Goal: Task Accomplishment & Management: Manage account settings

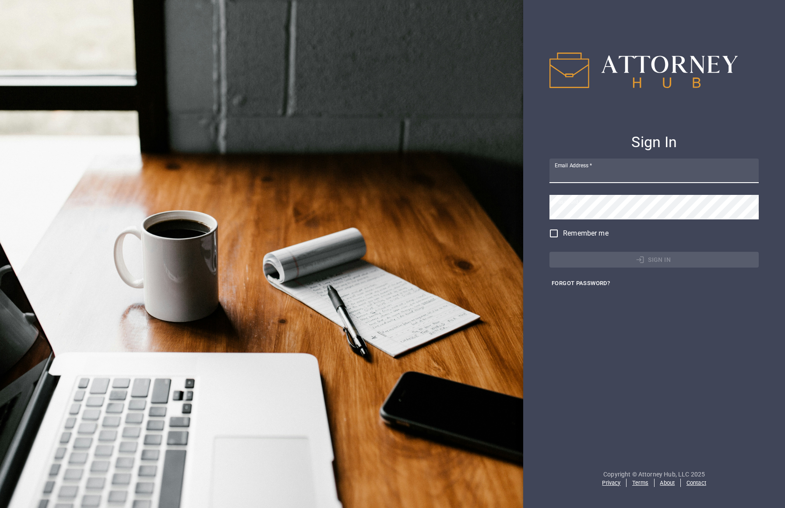
type input "[EMAIL_ADDRESS][DOMAIN_NAME]"
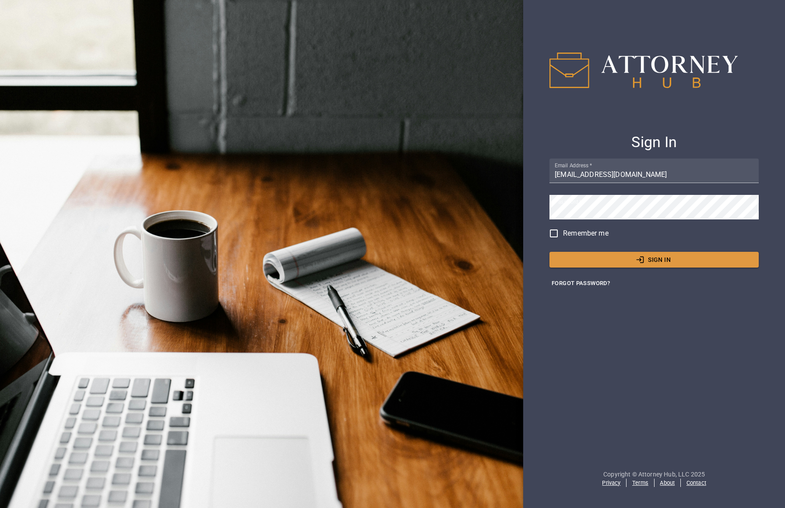
click at [740, 379] on form "Sign In Email Address   * [EMAIL_ADDRESS][DOMAIN_NAME] Password   * Remember me…" at bounding box center [654, 254] width 262 height 508
click at [666, 263] on button "Sign In" at bounding box center [654, 260] width 209 height 16
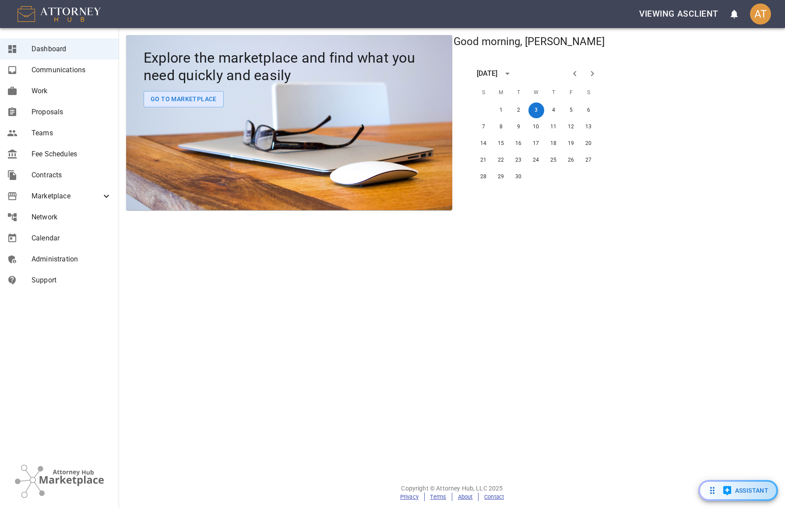
click at [85, 183] on link "Contracts" at bounding box center [59, 175] width 119 height 21
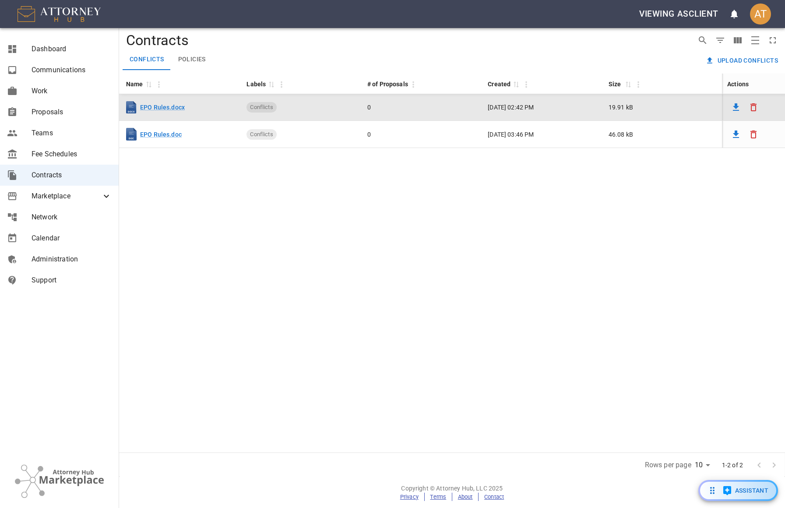
click at [740, 103] on icon "Delete" at bounding box center [753, 107] width 11 height 11
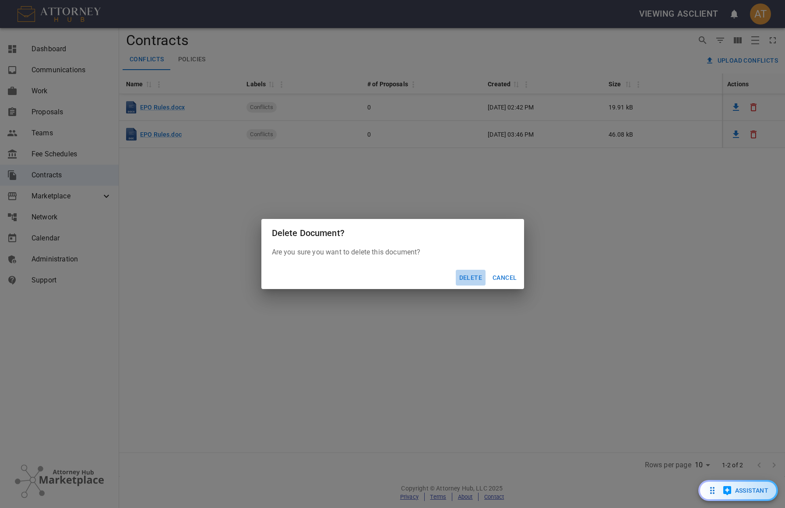
click at [473, 275] on button "Delete" at bounding box center [471, 278] width 30 height 16
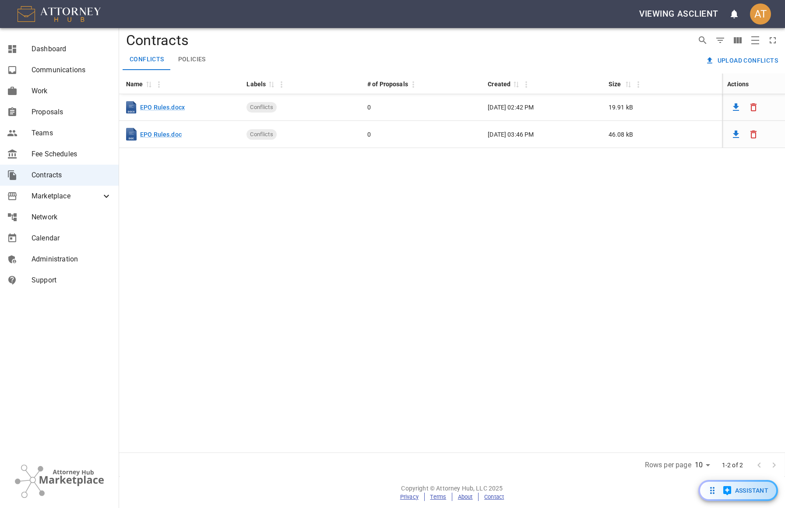
click at [184, 262] on div "Name 0 Labels 0 # of Proposals Created 0 Size 0 Actions DOCX EPO Rules.docx Con…" at bounding box center [452, 263] width 666 height 379
drag, startPoint x: 625, startPoint y: 233, endPoint x: 645, endPoint y: 205, distance: 34.3
click at [625, 233] on div "Name 0 Labels 0 # of Proposals Created 0 Size 0 Actions DOCX EPO Rules.docx Con…" at bounding box center [452, 263] width 666 height 379
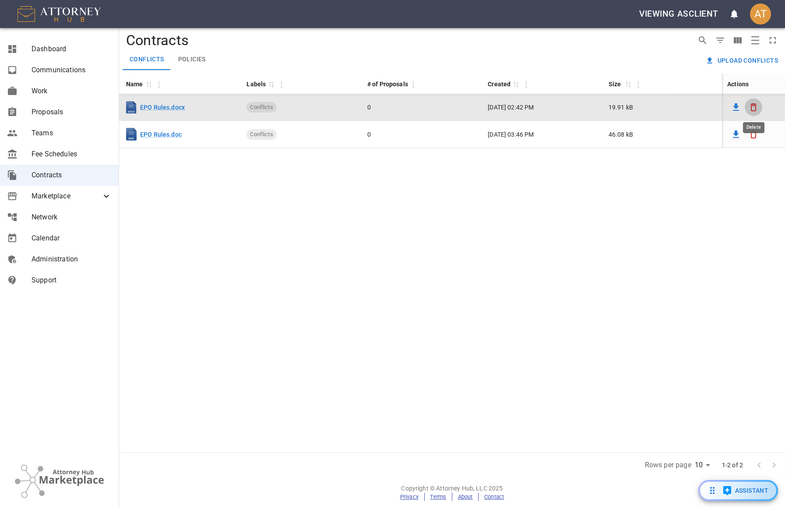
click at [740, 106] on icon "Delete" at bounding box center [754, 107] width 6 height 8
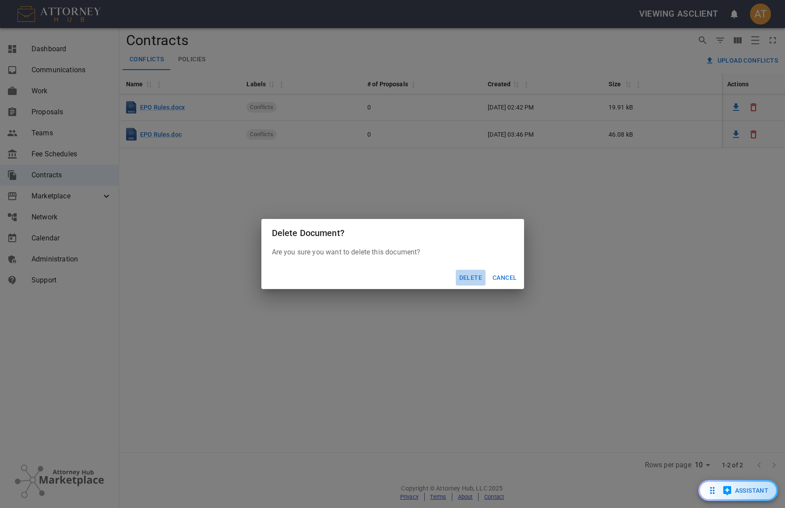
click at [474, 275] on button "Delete" at bounding box center [471, 278] width 30 height 16
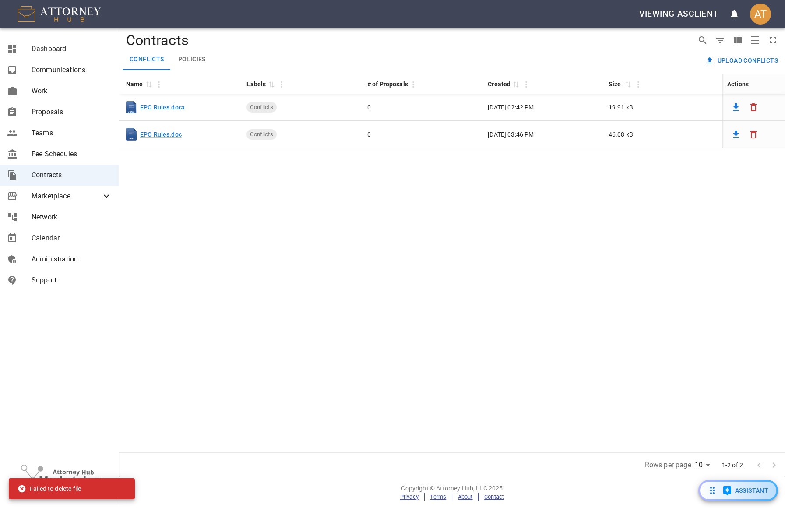
click at [462, 233] on div "Name 0 Labels 0 # of Proposals Created 0 Size 0 Actions DOCX EPO Rules.docx Con…" at bounding box center [452, 263] width 666 height 379
click at [422, 256] on div "Name 0 Labels 0 # of Proposals Created 0 Size 0 Actions DOCX EPO Rules.docx Con…" at bounding box center [452, 263] width 666 height 379
